Goal: Contribute content

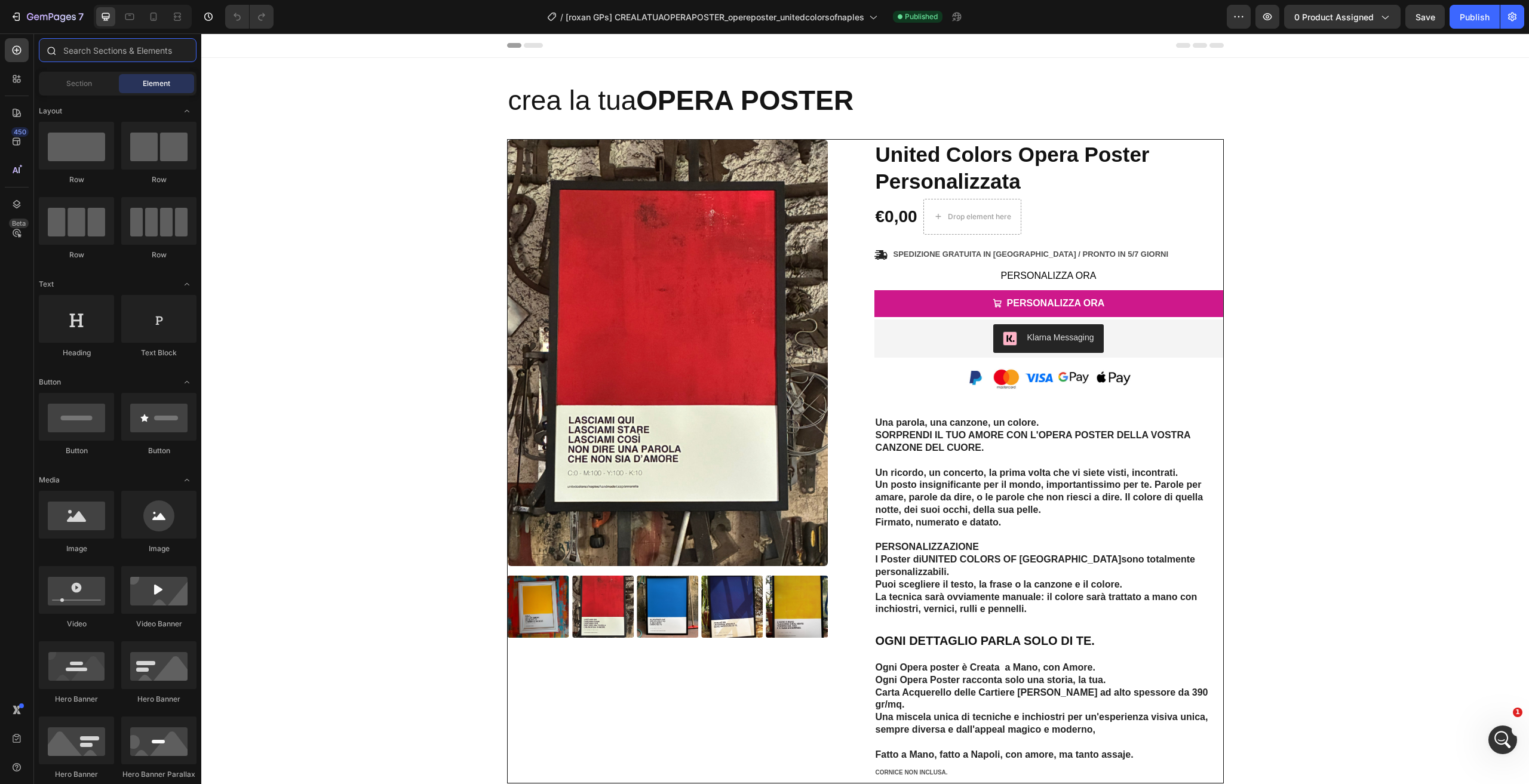
click at [92, 56] on input "text" at bounding box center [118, 50] width 158 height 24
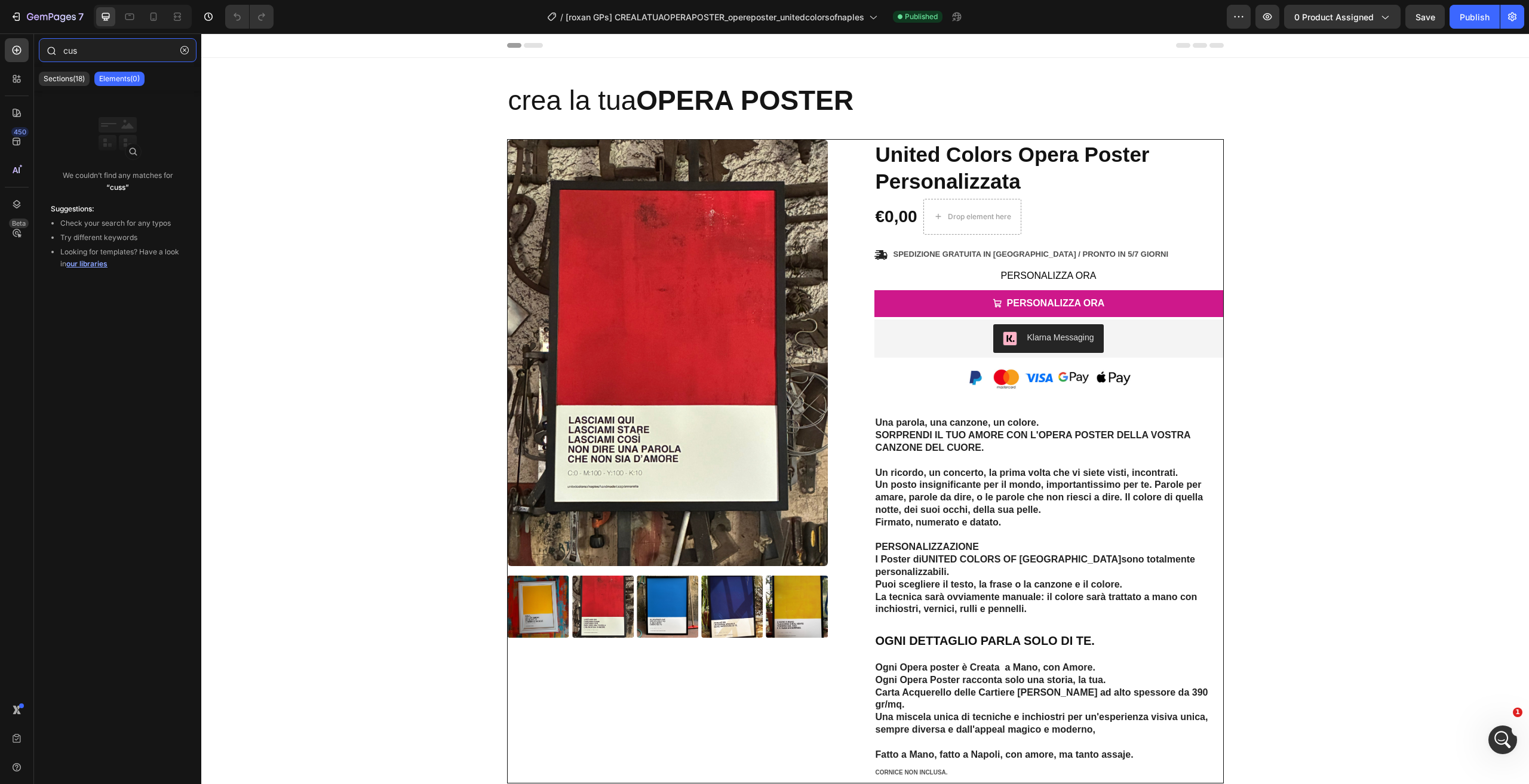
type input "cust"
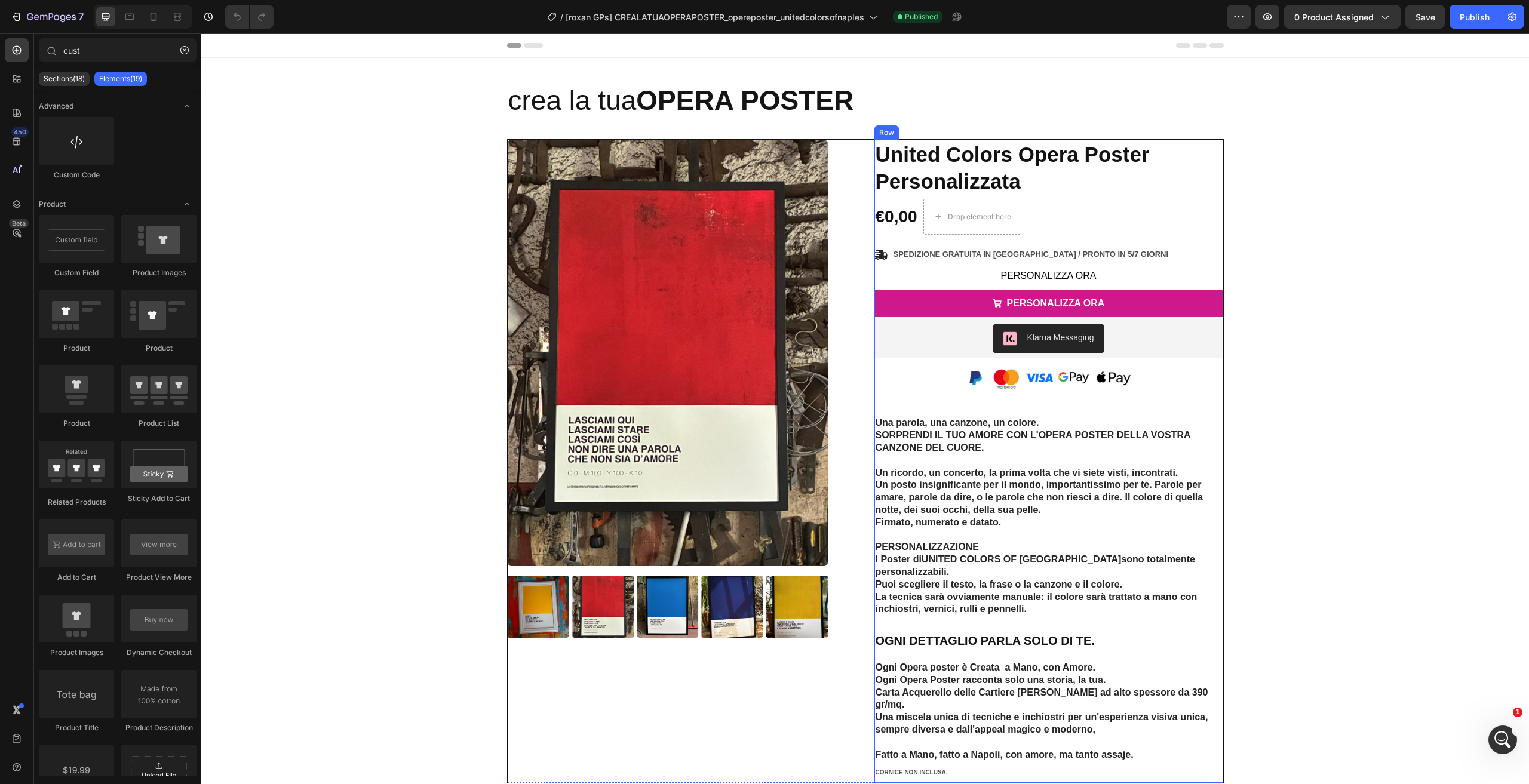
click at [953, 262] on div "Icon Icon Icon Icon Icon Icon List 2,500+ Verified Reviews! Text Block Row Unit…" at bounding box center [1049, 461] width 349 height 643
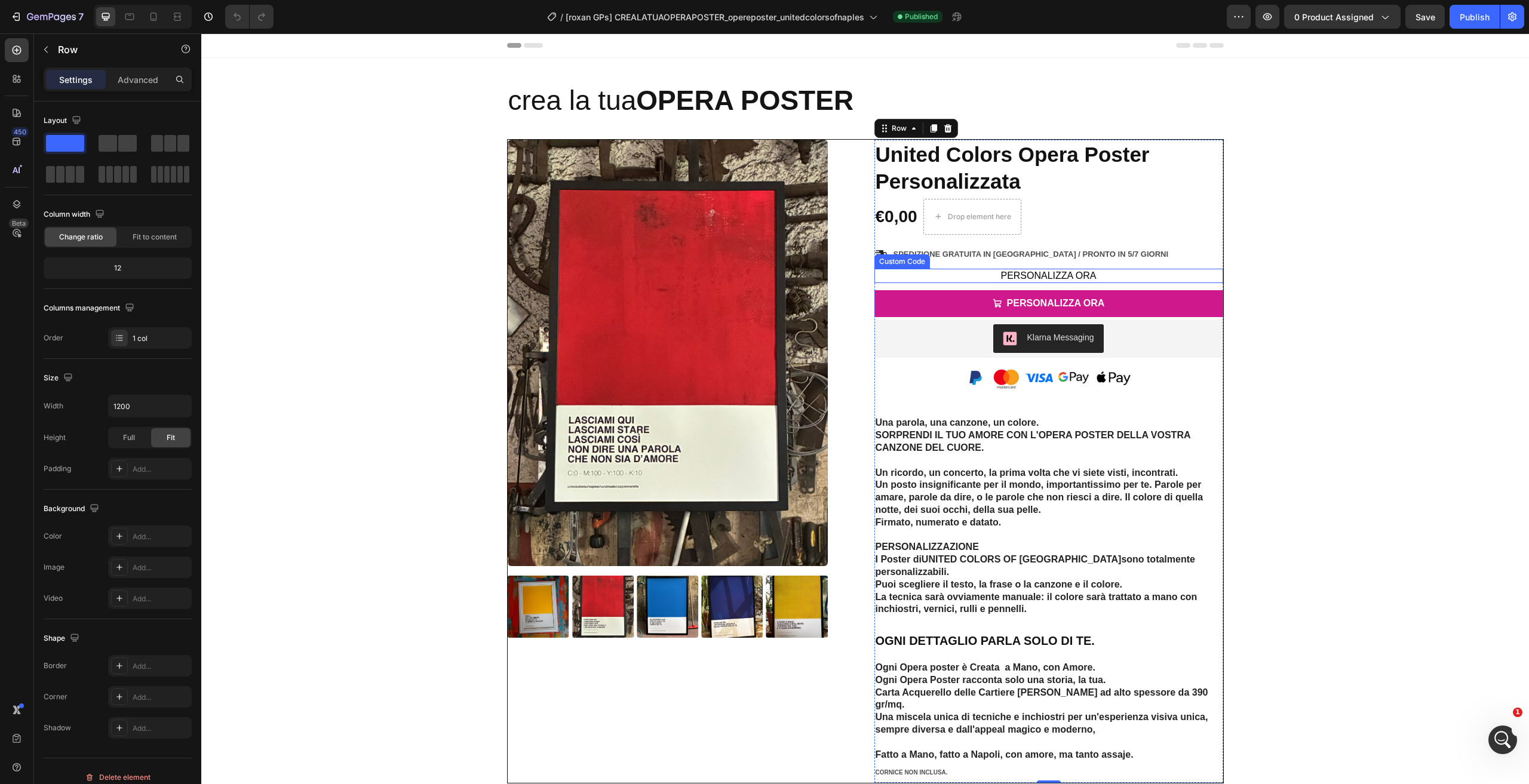
click at [948, 271] on button "PERSONALIZZA ORA" at bounding box center [1049, 276] width 349 height 14
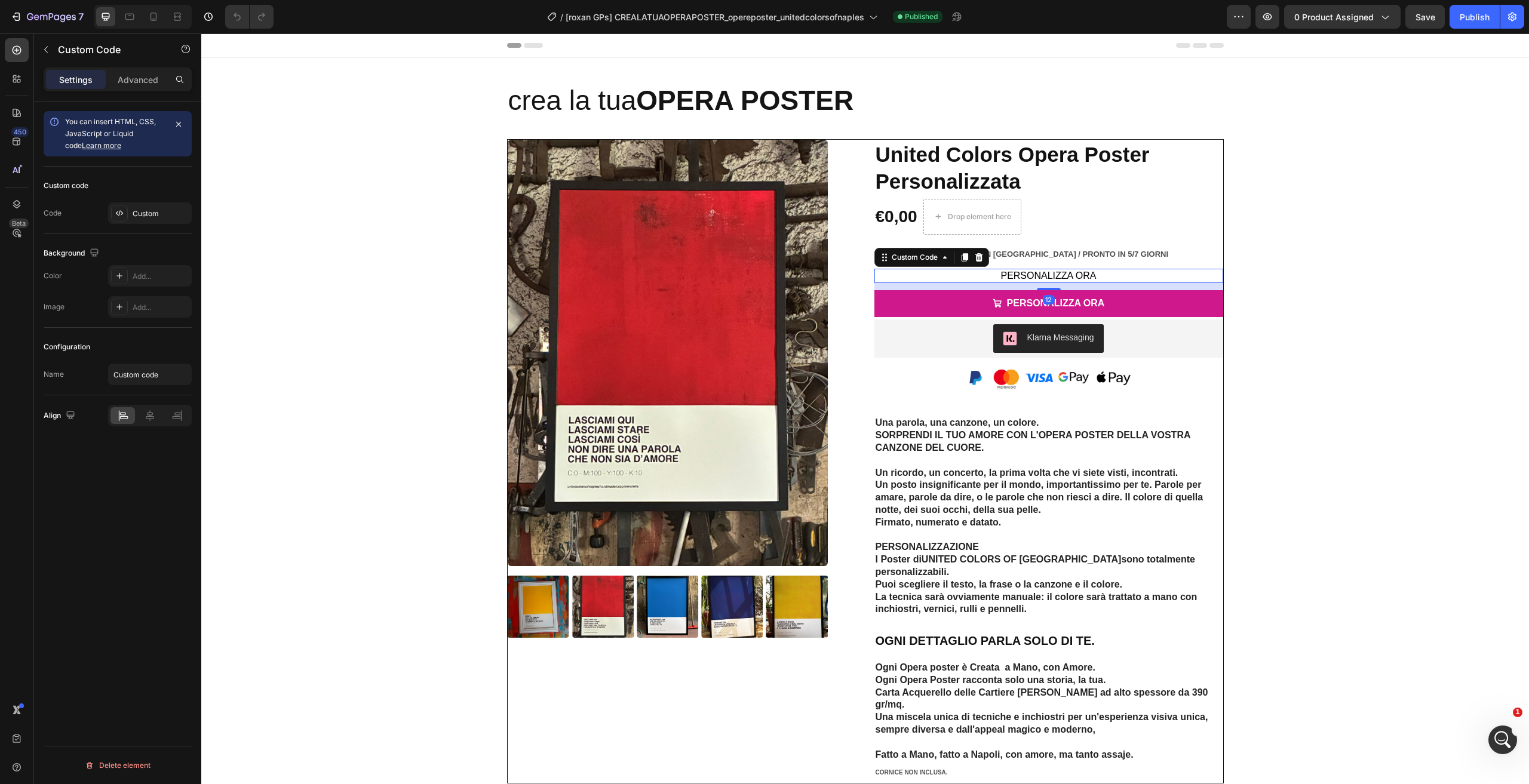
click at [948, 271] on button "PERSONALIZZA ORA" at bounding box center [1049, 276] width 349 height 14
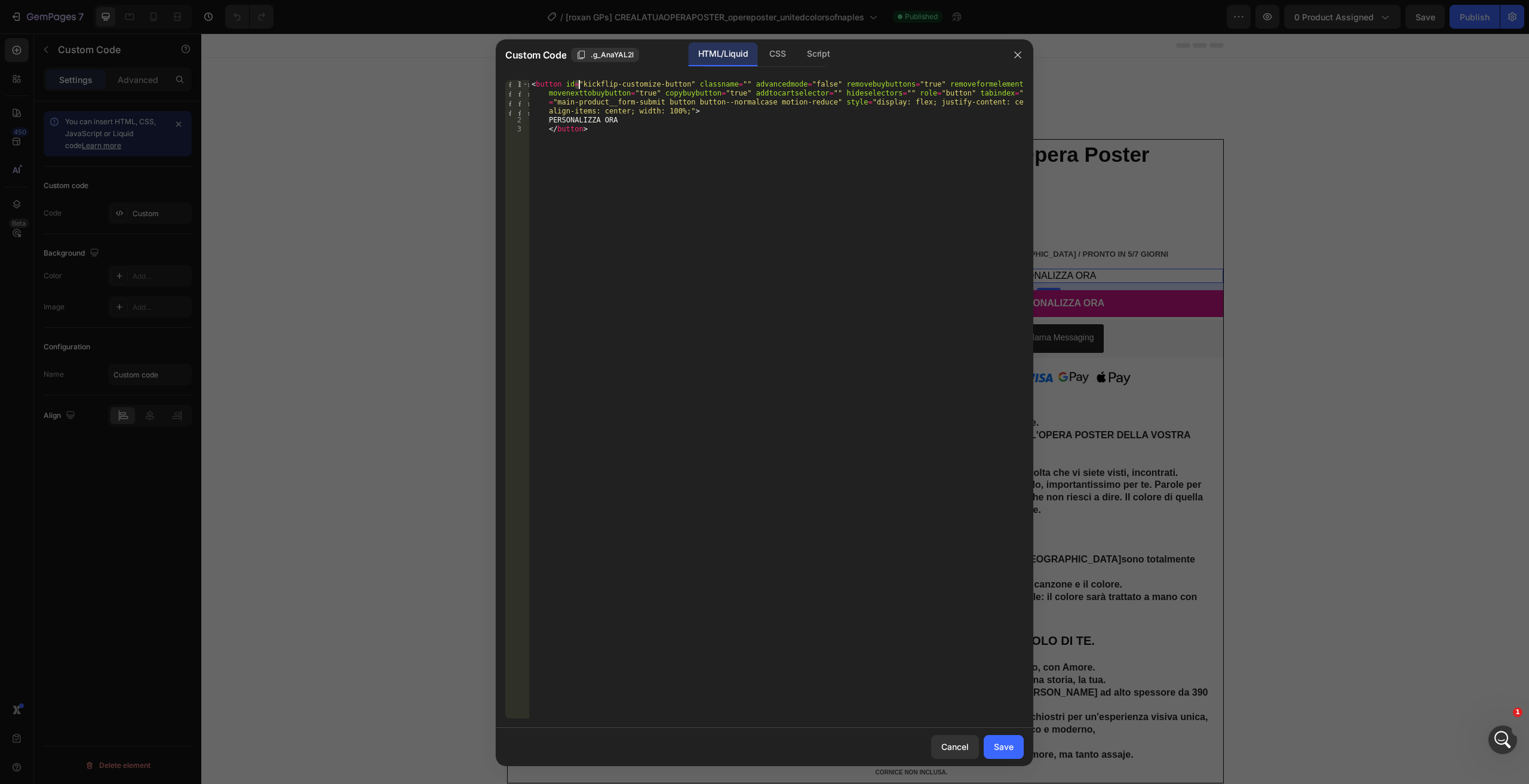
click at [579, 85] on div "< button id = "kickflip-customize-button" classname = "" advancedmode = "false"…" at bounding box center [776, 421] width 494 height 684
paste textarea "CREALATUAOPERAPOSTER_opereposter_unitedcolorsofnaples" classname="" advancedmod…"
type textarea "<button id="CREALATUAOPERAPOSTER_opereposter_unitedcolorsofnaples" classname=""…"
click at [1007, 745] on div "Save" at bounding box center [1004, 747] width 20 height 12
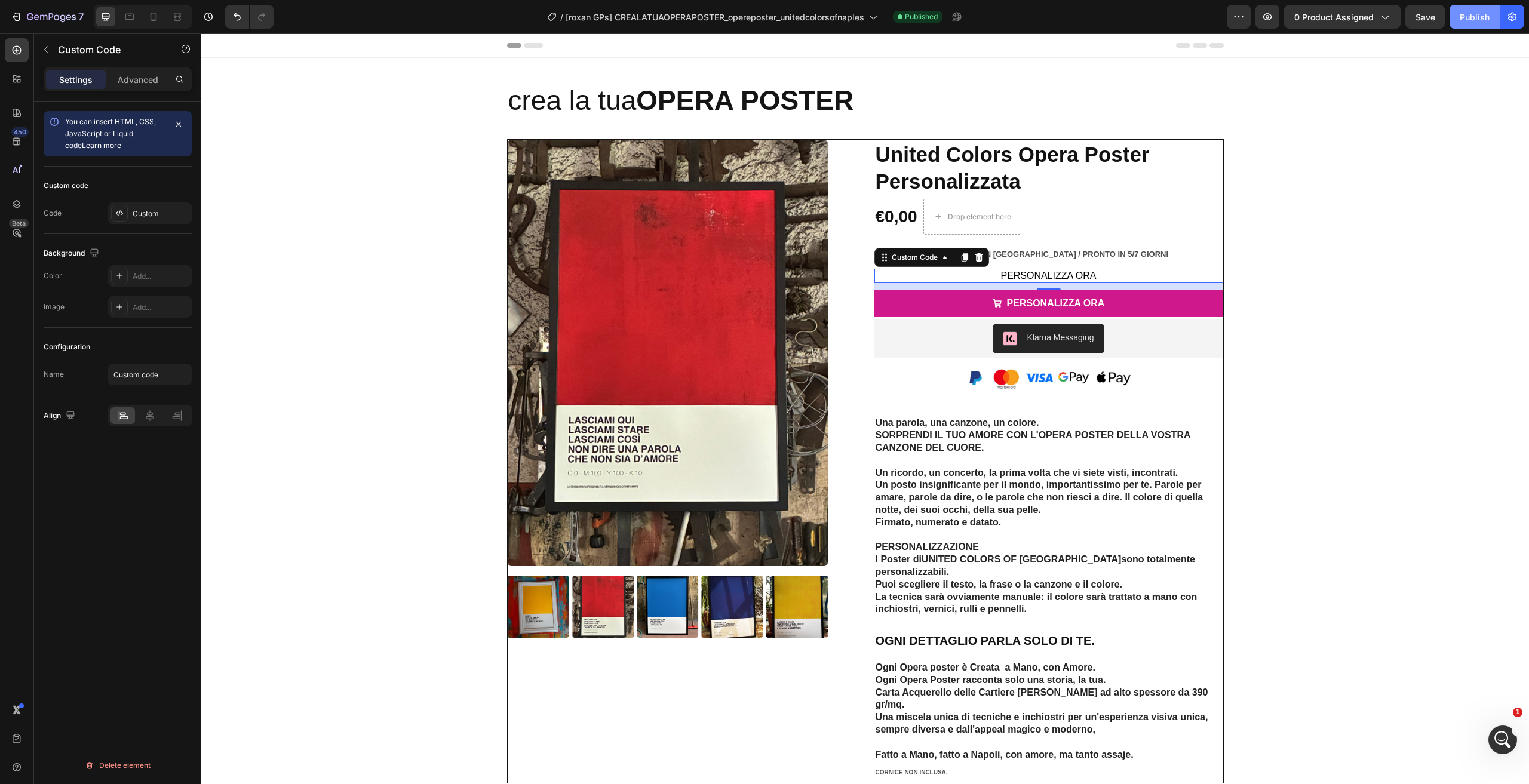
click at [1455, 22] on button "Publish" at bounding box center [1474, 17] width 50 height 24
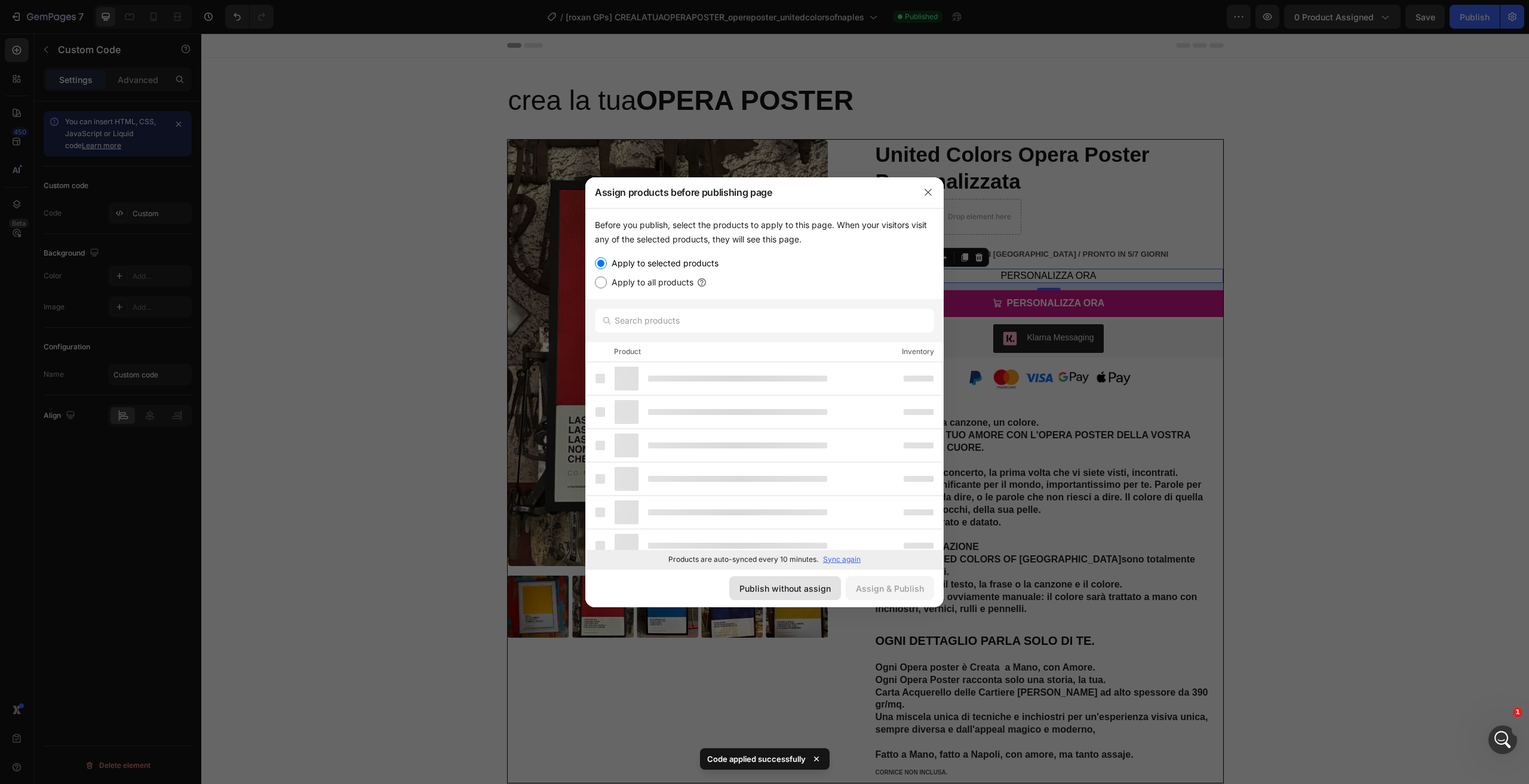
click at [782, 582] on div "Publish without assign" at bounding box center [785, 588] width 91 height 12
